Goal: Task Accomplishment & Management: Manage account settings

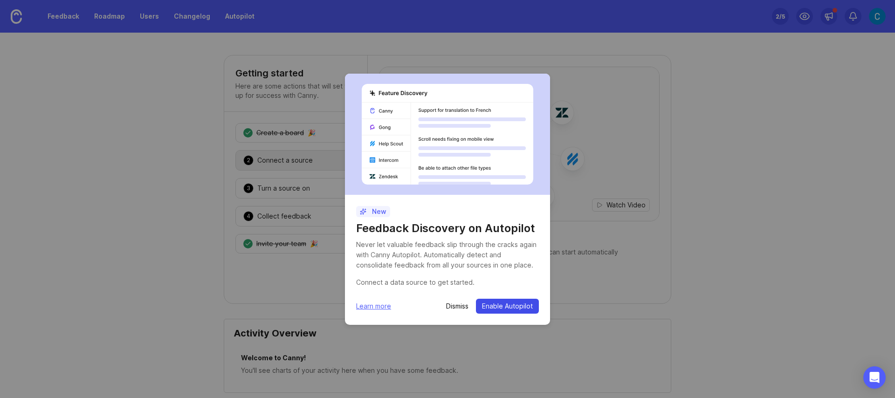
click at [503, 307] on span "Enable Autopilot" at bounding box center [507, 306] width 51 height 9
